Goal: Information Seeking & Learning: Understand process/instructions

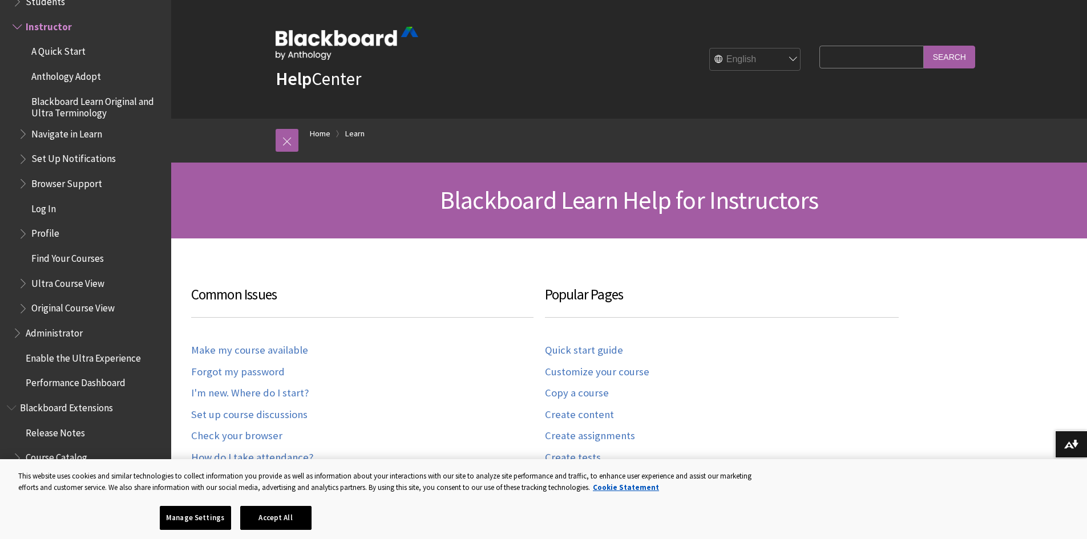
drag, startPoint x: 0, startPoint y: 0, endPoint x: 440, endPoint y: 157, distance: 467.6
click at [440, 157] on div "Breadcrumb Home Learn" at bounding box center [640, 141] width 685 height 44
click at [211, 515] on button "Manage Settings" at bounding box center [195, 518] width 71 height 24
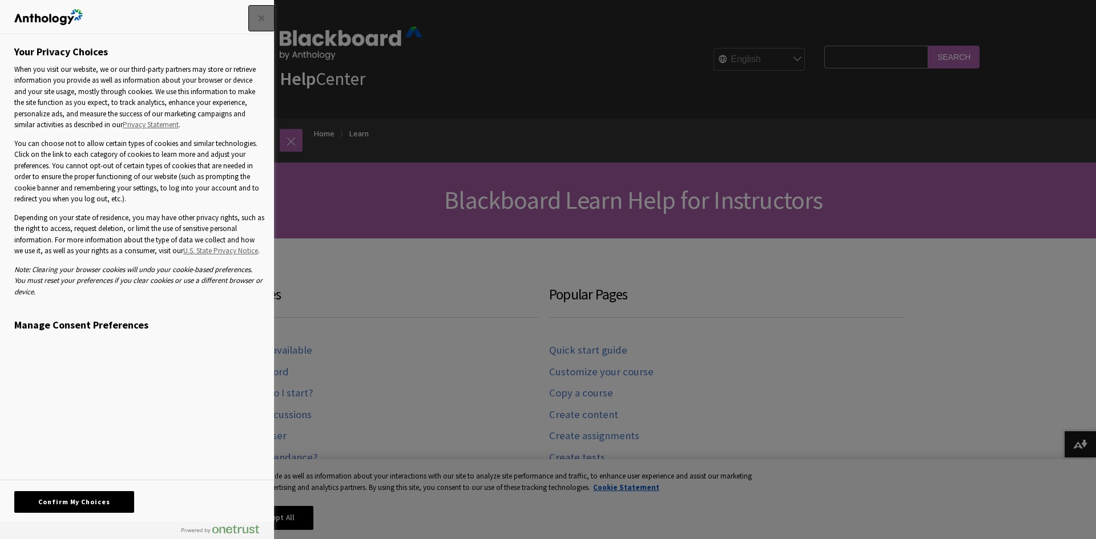
click at [258, 14] on button "Close" at bounding box center [261, 18] width 25 height 25
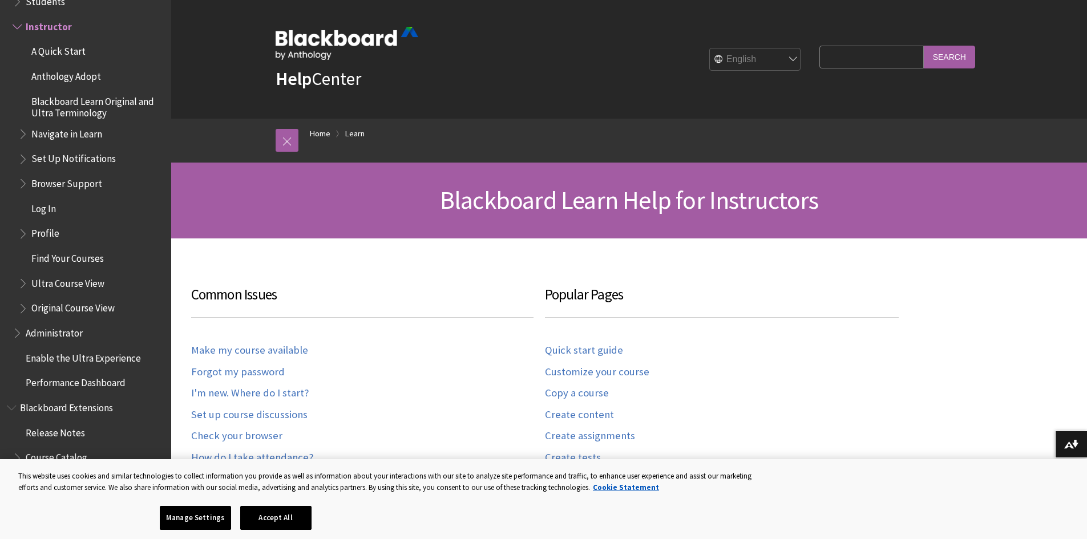
click at [894, 59] on input "Search Query" at bounding box center [871, 57] width 104 height 22
click at [894, 59] on input "drop bo" at bounding box center [871, 57] width 104 height 22
type input "d"
type input "assignment"
click at [952, 55] on input "Search" at bounding box center [949, 57] width 51 height 22
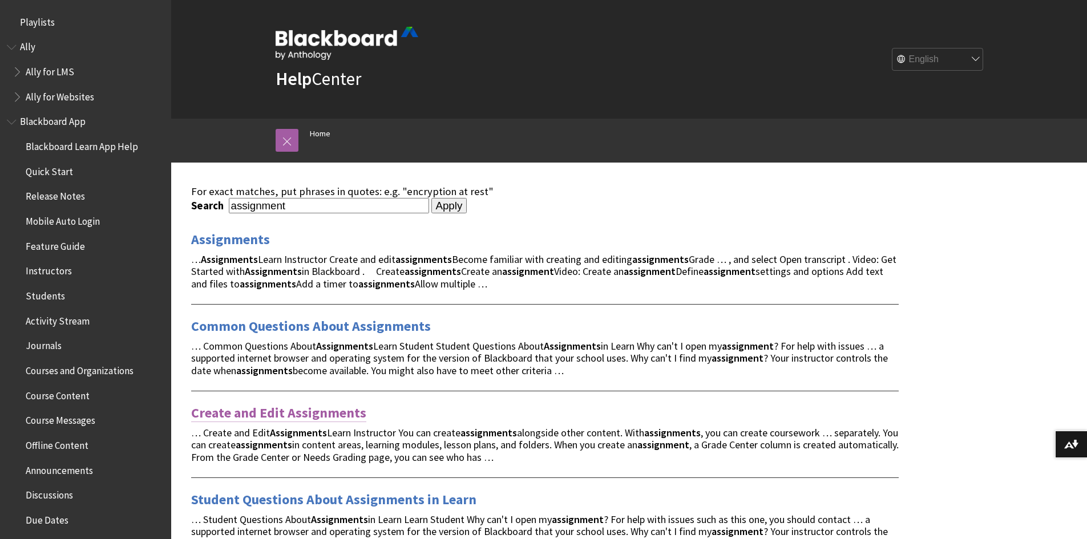
click at [342, 410] on link "Create and Edit Assignments" at bounding box center [278, 413] width 175 height 18
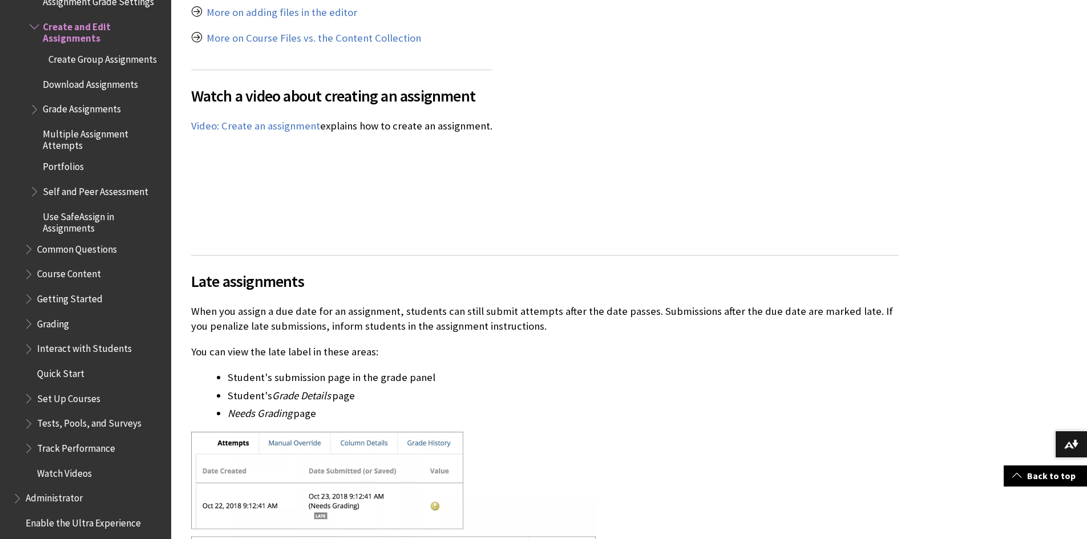
scroll to position [1688, 0]
